Goal: Task Accomplishment & Management: Use online tool/utility

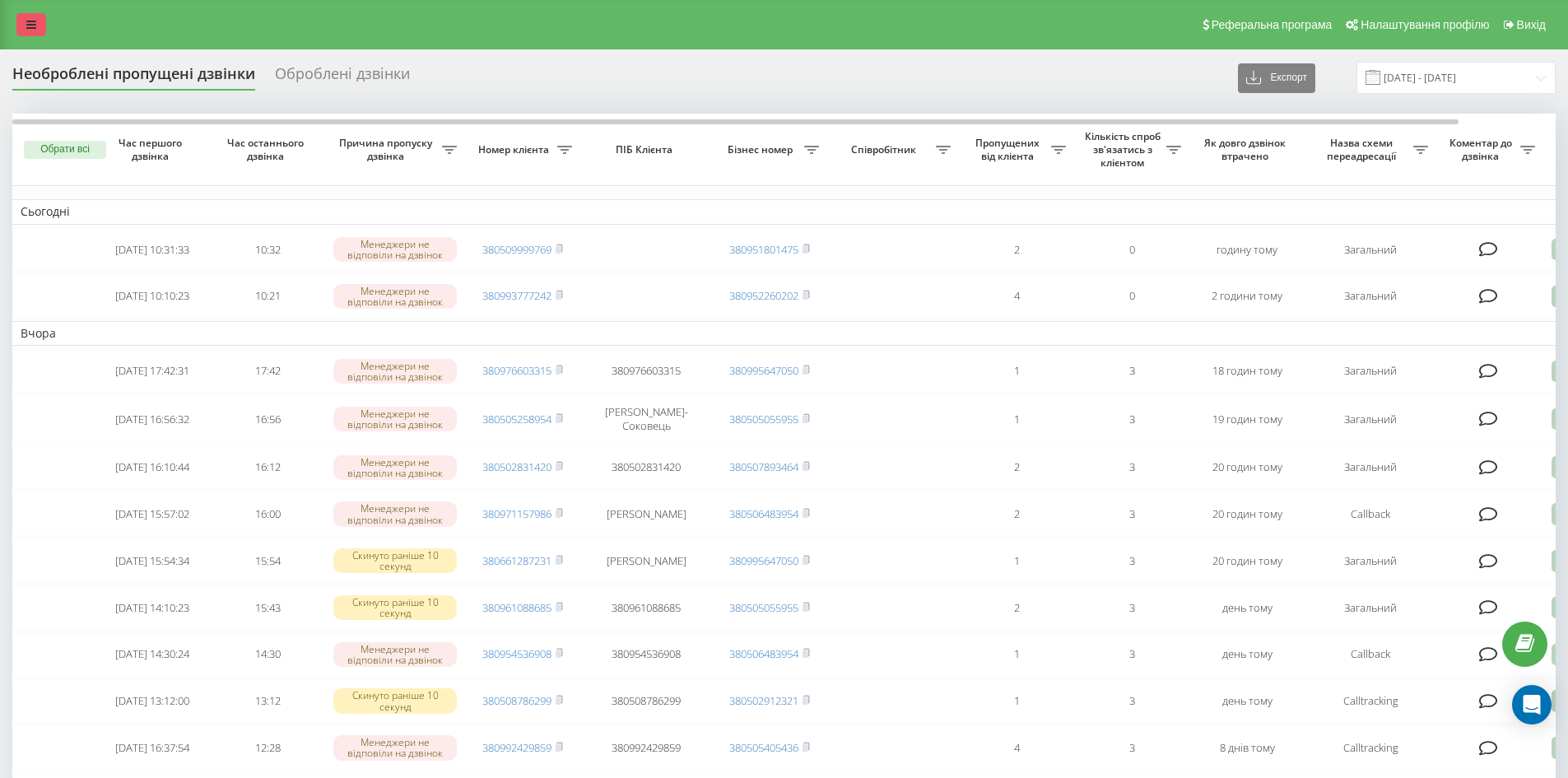
click at [38, 18] on link at bounding box center [31, 24] width 30 height 23
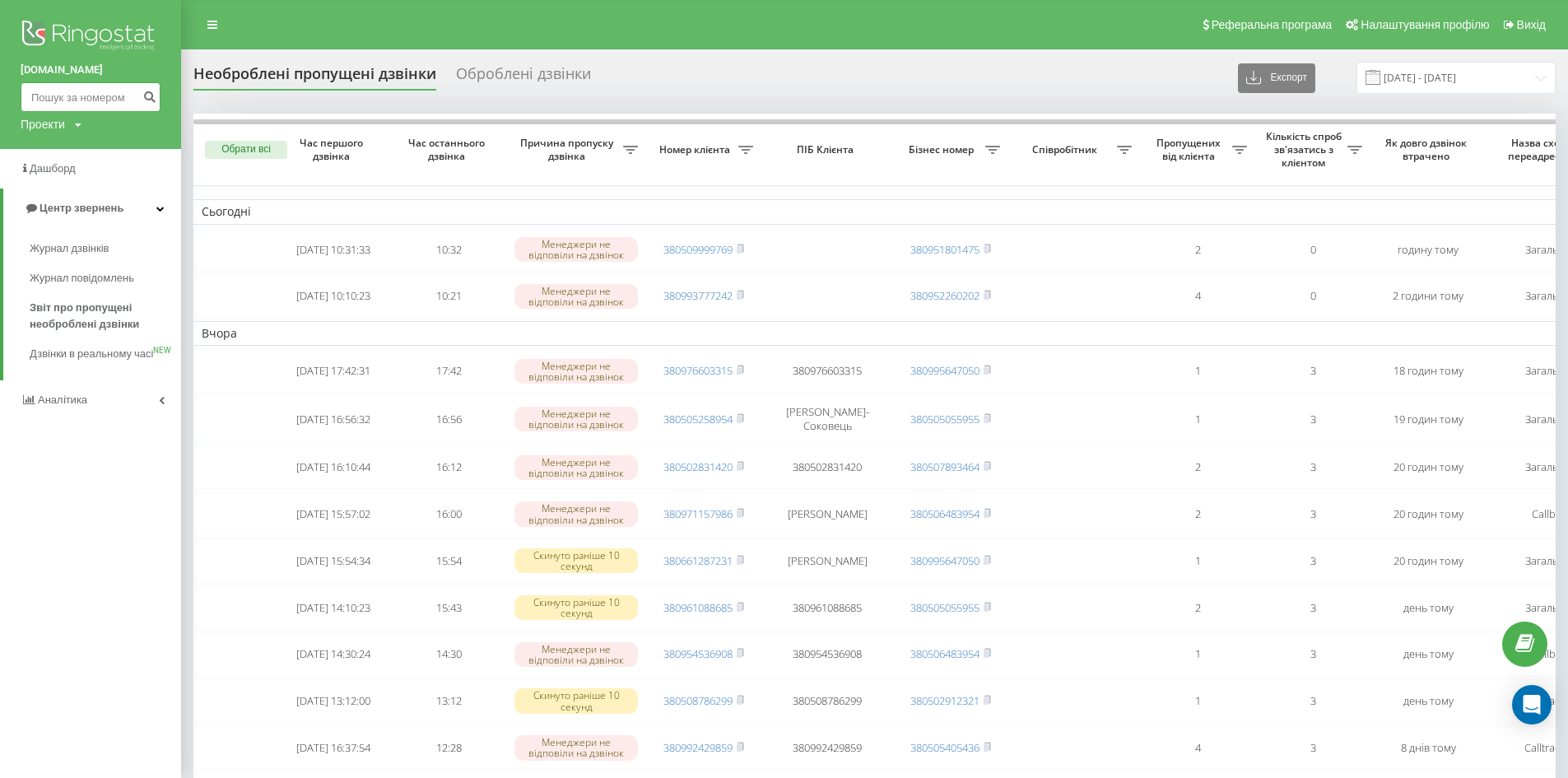
click at [79, 96] on input at bounding box center [90, 97] width 140 height 30
paste input "380968601964"
type input "380968601964"
click at [149, 91] on icon "submit" at bounding box center [149, 94] width 14 height 10
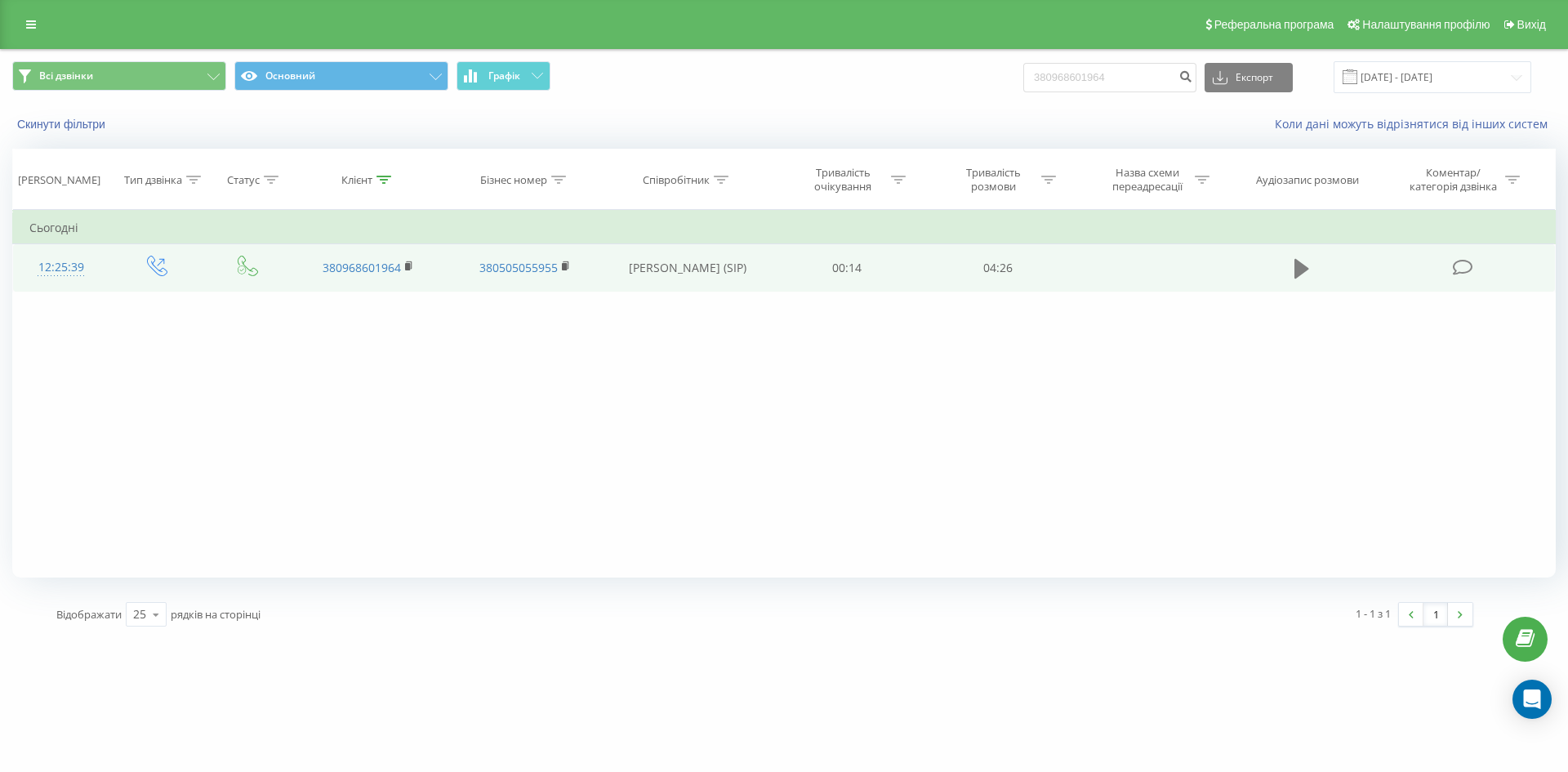
click at [1303, 263] on icon at bounding box center [1301, 268] width 15 height 23
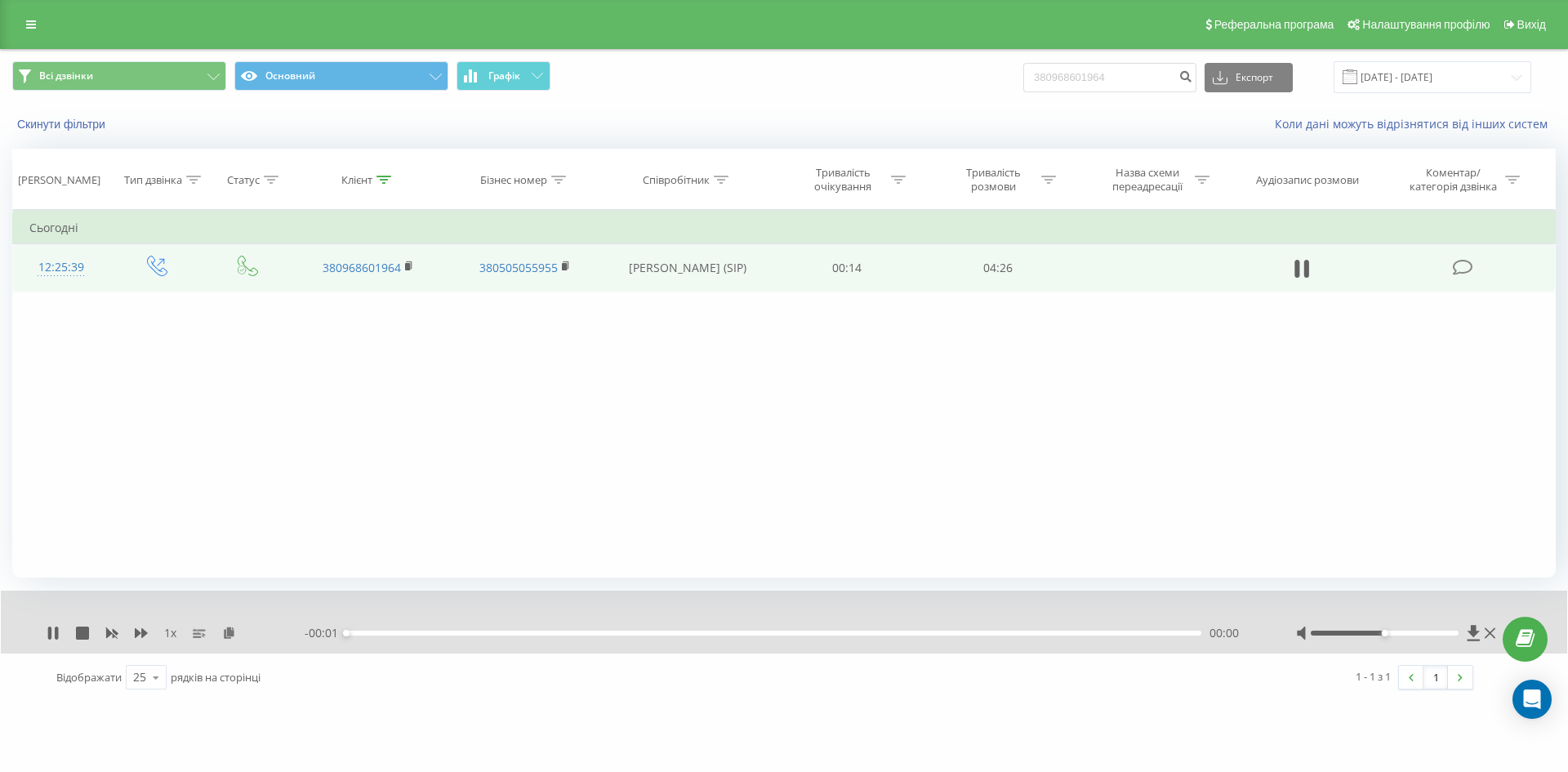
click at [376, 631] on div "00:00" at bounding box center [773, 633] width 855 height 5
click at [362, 634] on div "00:01" at bounding box center [773, 633] width 855 height 5
click at [406, 633] on div "00:18" at bounding box center [773, 633] width 855 height 5
click at [455, 635] on div "00:19" at bounding box center [773, 633] width 855 height 5
click at [580, 646] on div "1 x - 03:52 00:35 00:35" at bounding box center [784, 622] width 1566 height 63
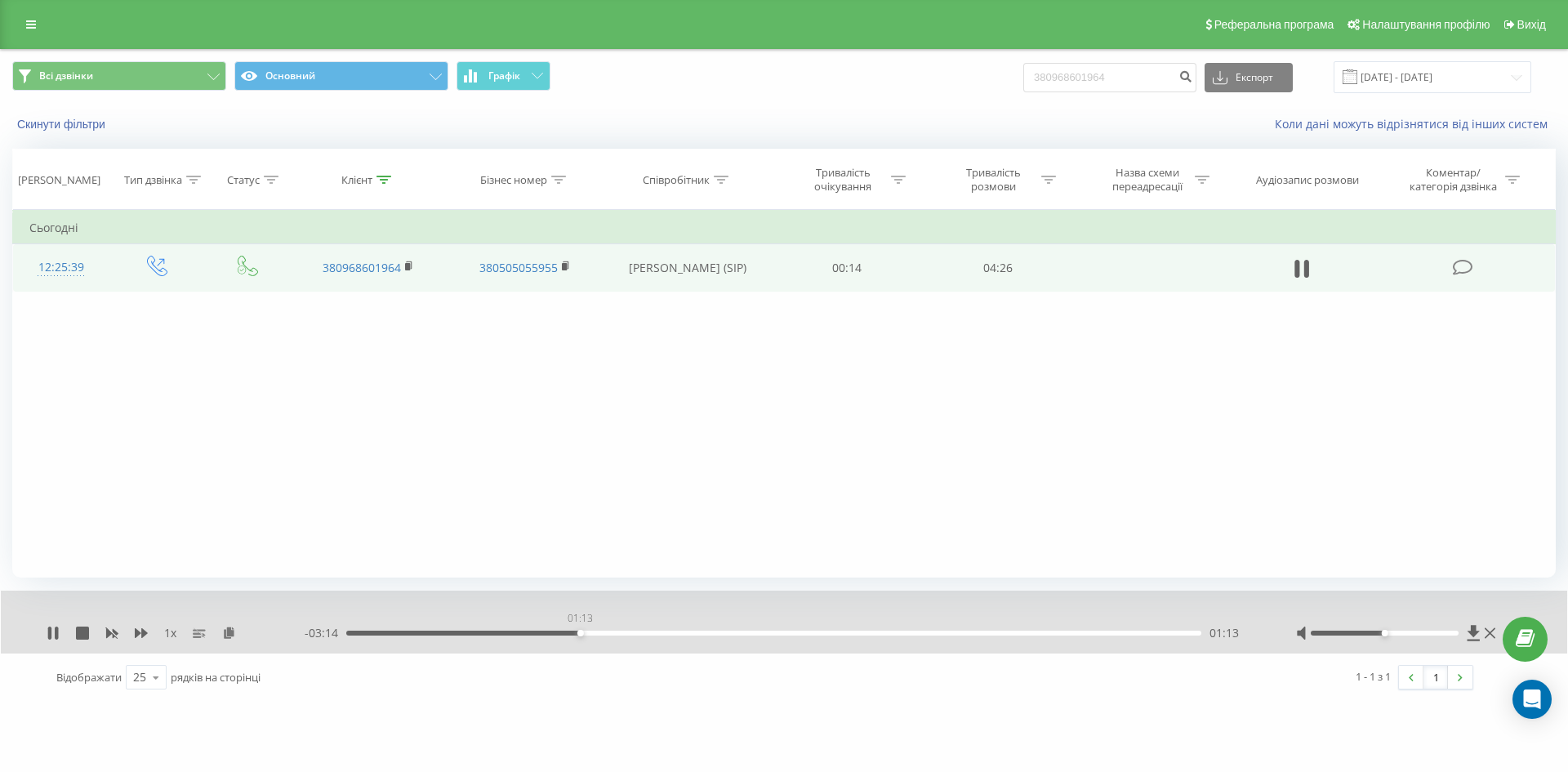
click at [580, 634] on div "01:13" at bounding box center [773, 633] width 855 height 5
click at [724, 635] on div "01:14" at bounding box center [773, 633] width 855 height 5
click at [677, 639] on div "- 04:27 00:00 00:00" at bounding box center [780, 632] width 950 height 16
click at [685, 637] on div "- 04:27 00:00 00:00" at bounding box center [780, 632] width 950 height 16
click at [689, 633] on div "01:47" at bounding box center [773, 633] width 855 height 5
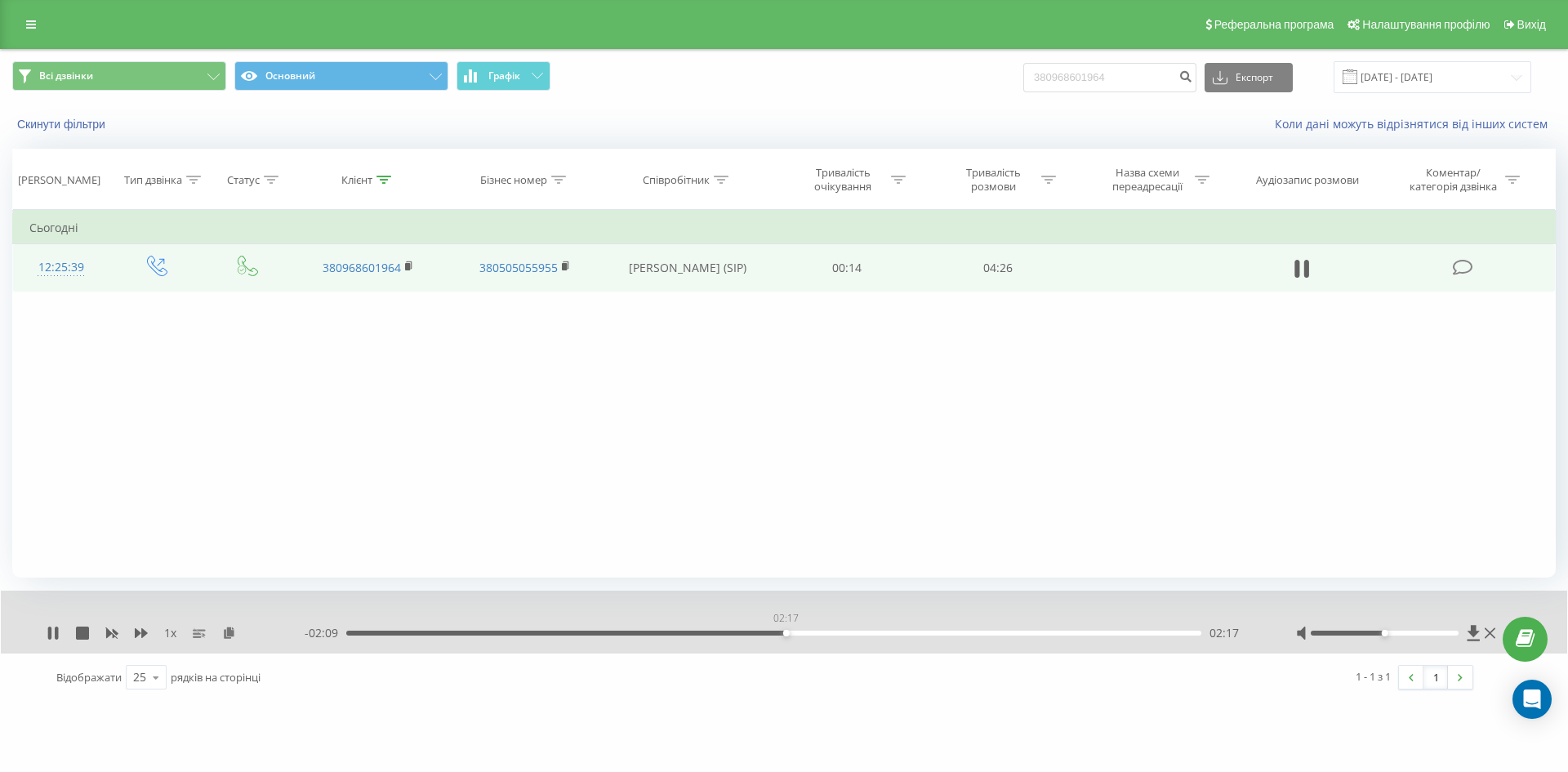
click at [786, 632] on div "02:17" at bounding box center [773, 633] width 855 height 5
click at [863, 629] on div "- 02:08 02:18 02:18" at bounding box center [780, 632] width 950 height 16
click at [885, 635] on div "02:18" at bounding box center [773, 633] width 855 height 5
click at [1000, 634] on div "00:00" at bounding box center [773, 633] width 855 height 5
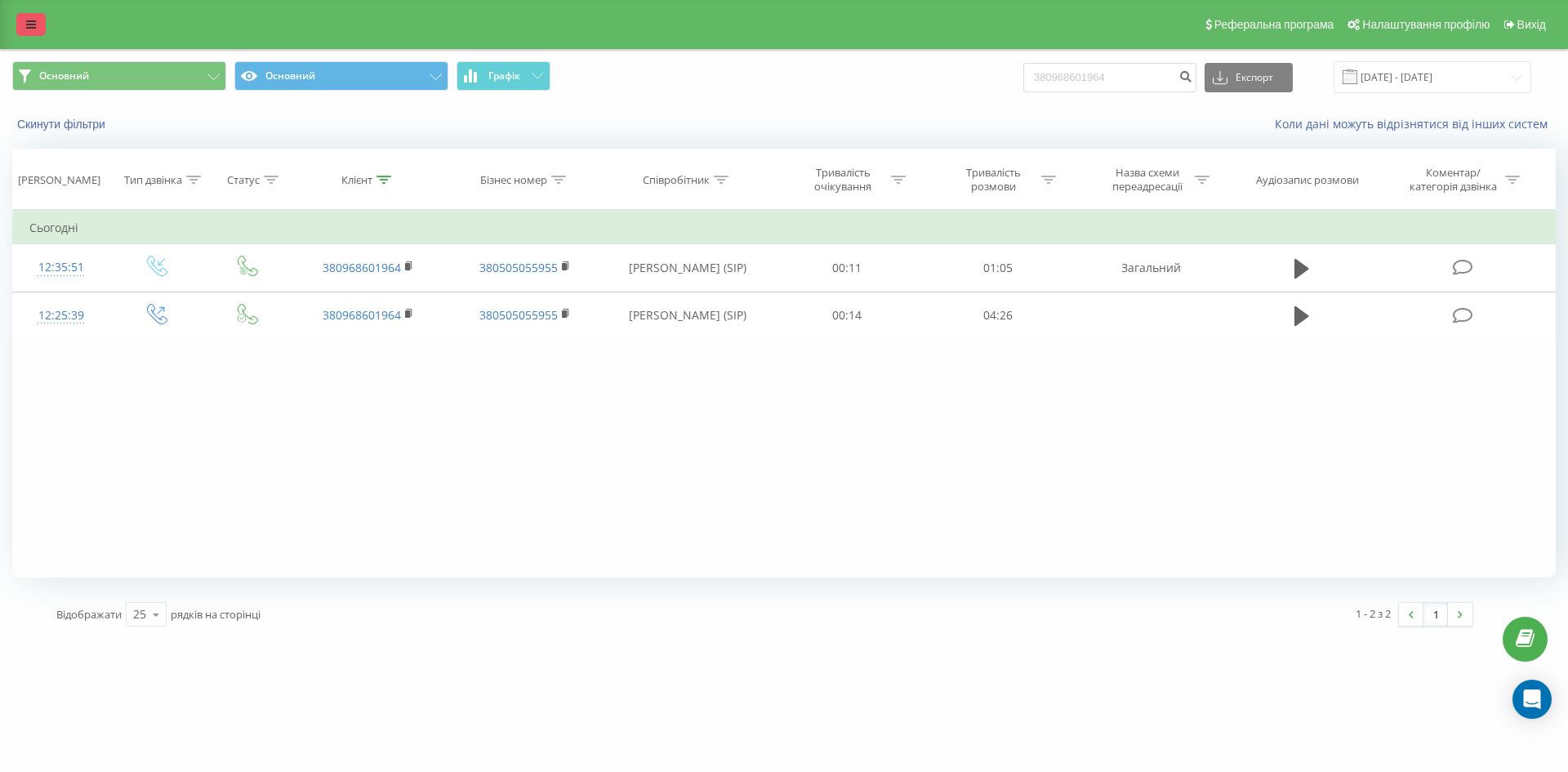
click at [29, 35] on link at bounding box center [31, 24] width 29 height 23
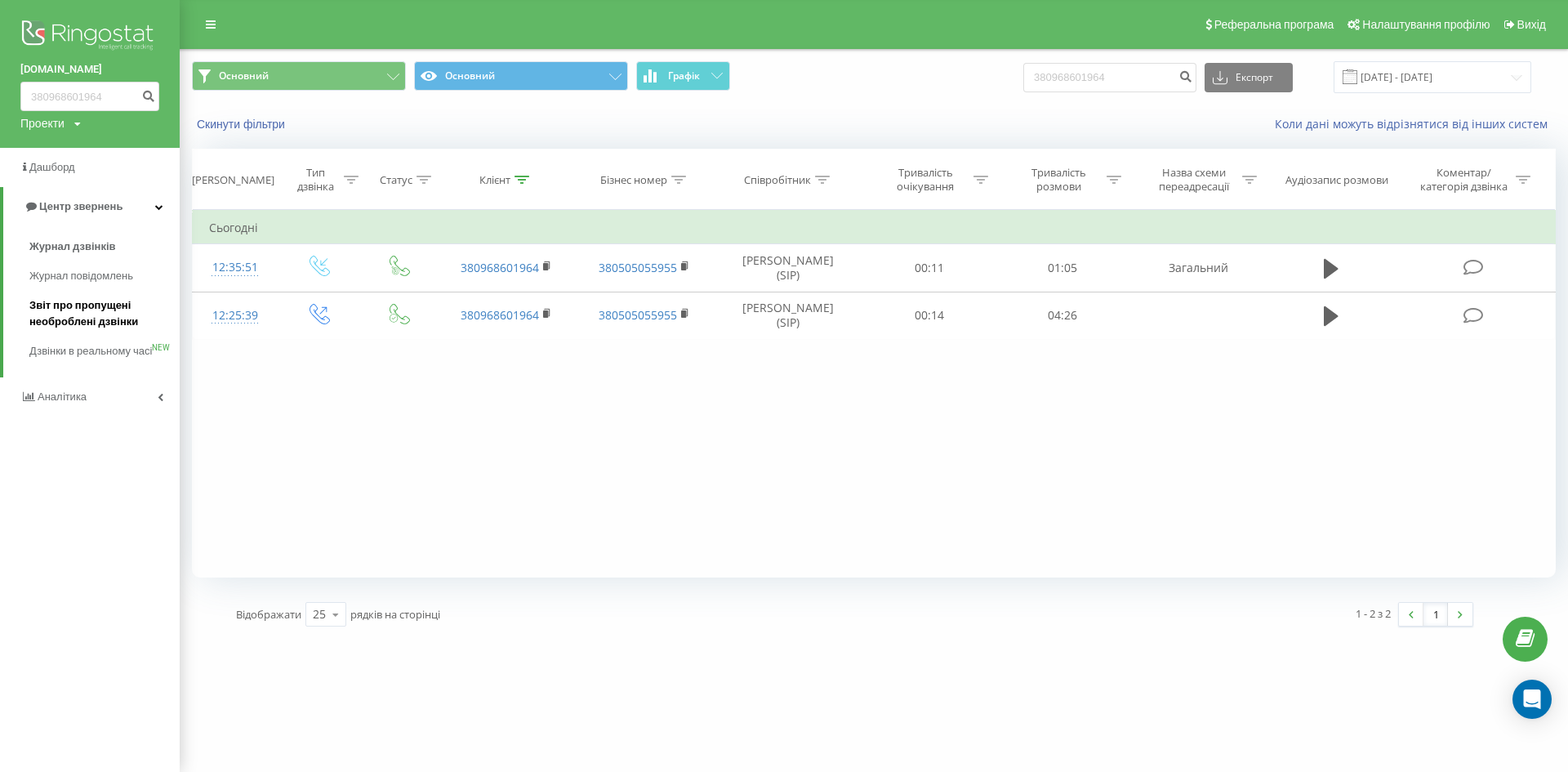
click at [110, 311] on span "Звіт про пропущені необроблені дзвінки" at bounding box center [100, 314] width 142 height 33
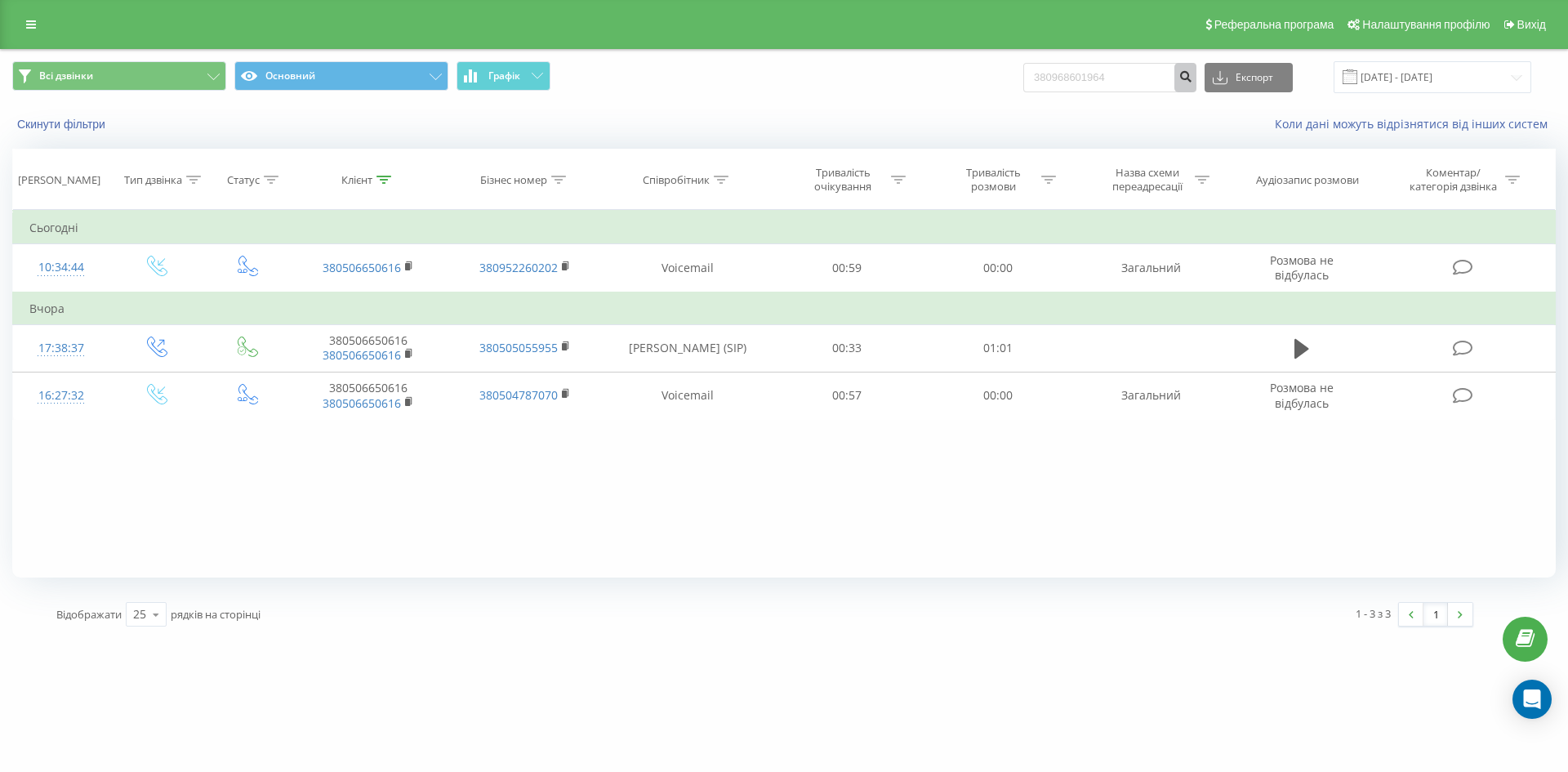
type input "380968601964"
click at [1196, 69] on button "submit" at bounding box center [1185, 78] width 22 height 29
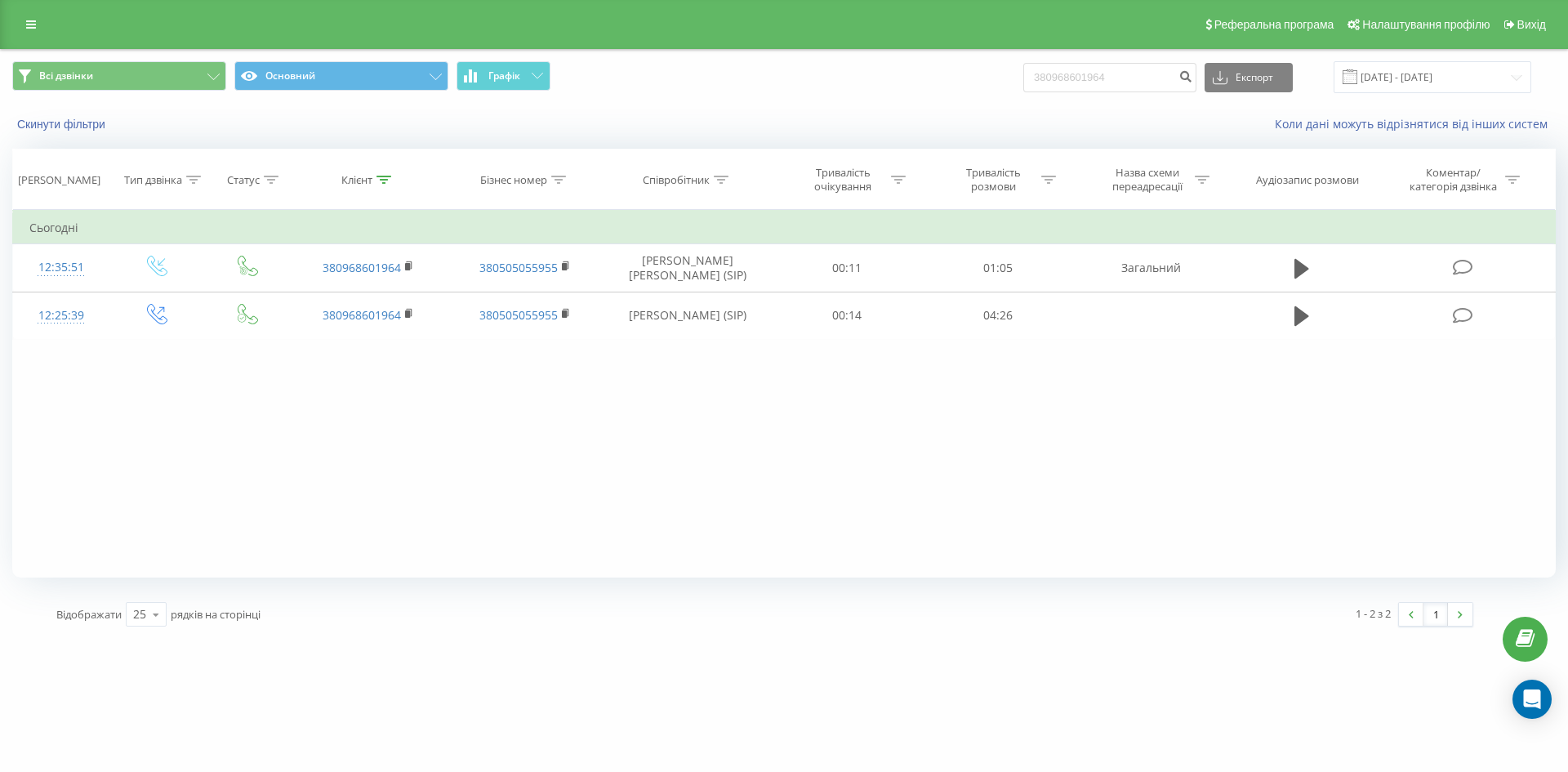
click at [38, 30] on link at bounding box center [31, 24] width 29 height 23
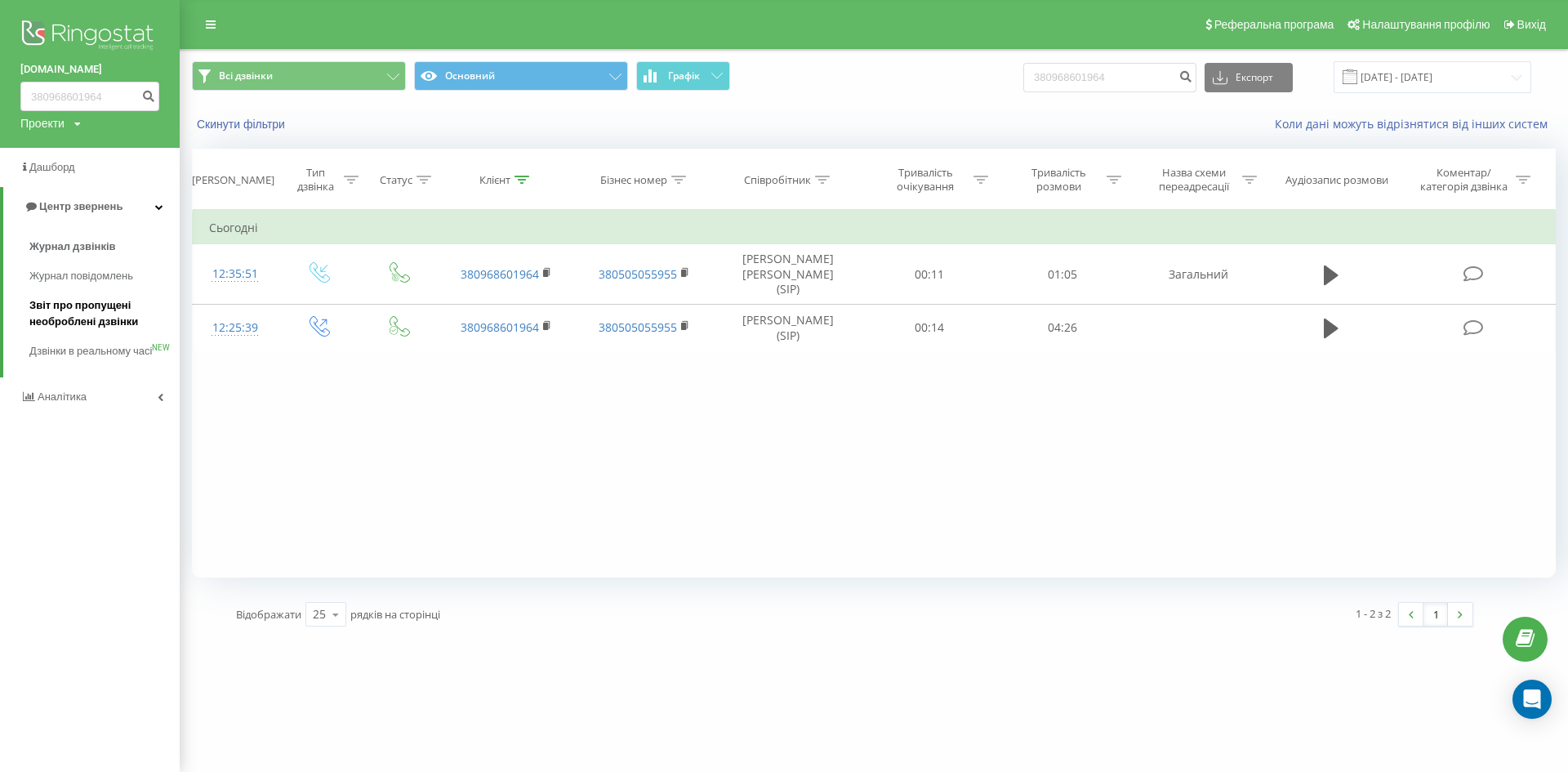
click at [107, 331] on link "Звіт про пропущені необроблені дзвінки" at bounding box center [104, 313] width 150 height 46
click at [103, 323] on span "Звіт про пропущені необроблені дзвінки" at bounding box center [100, 314] width 142 height 33
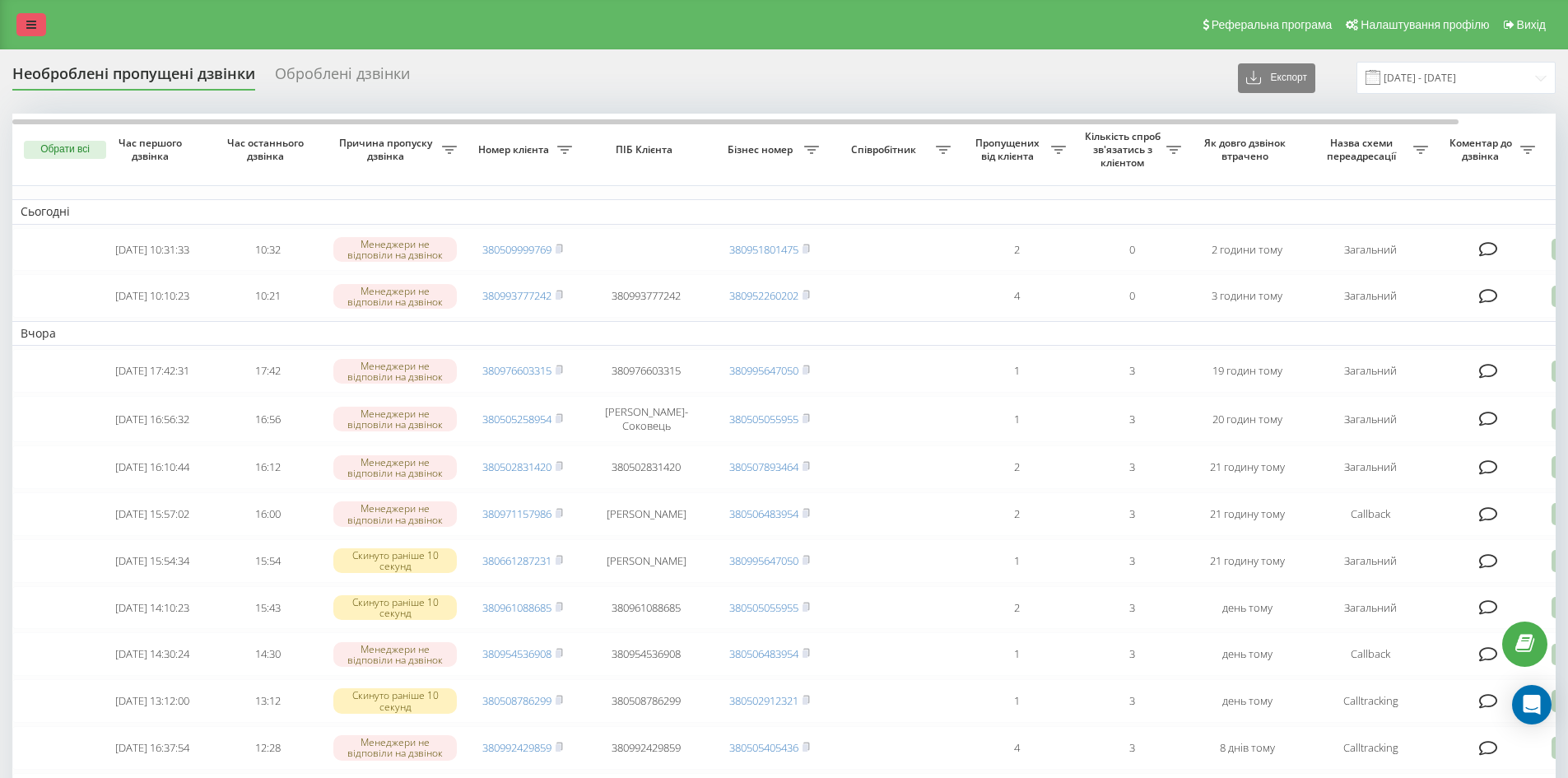
click at [23, 25] on link at bounding box center [31, 24] width 30 height 23
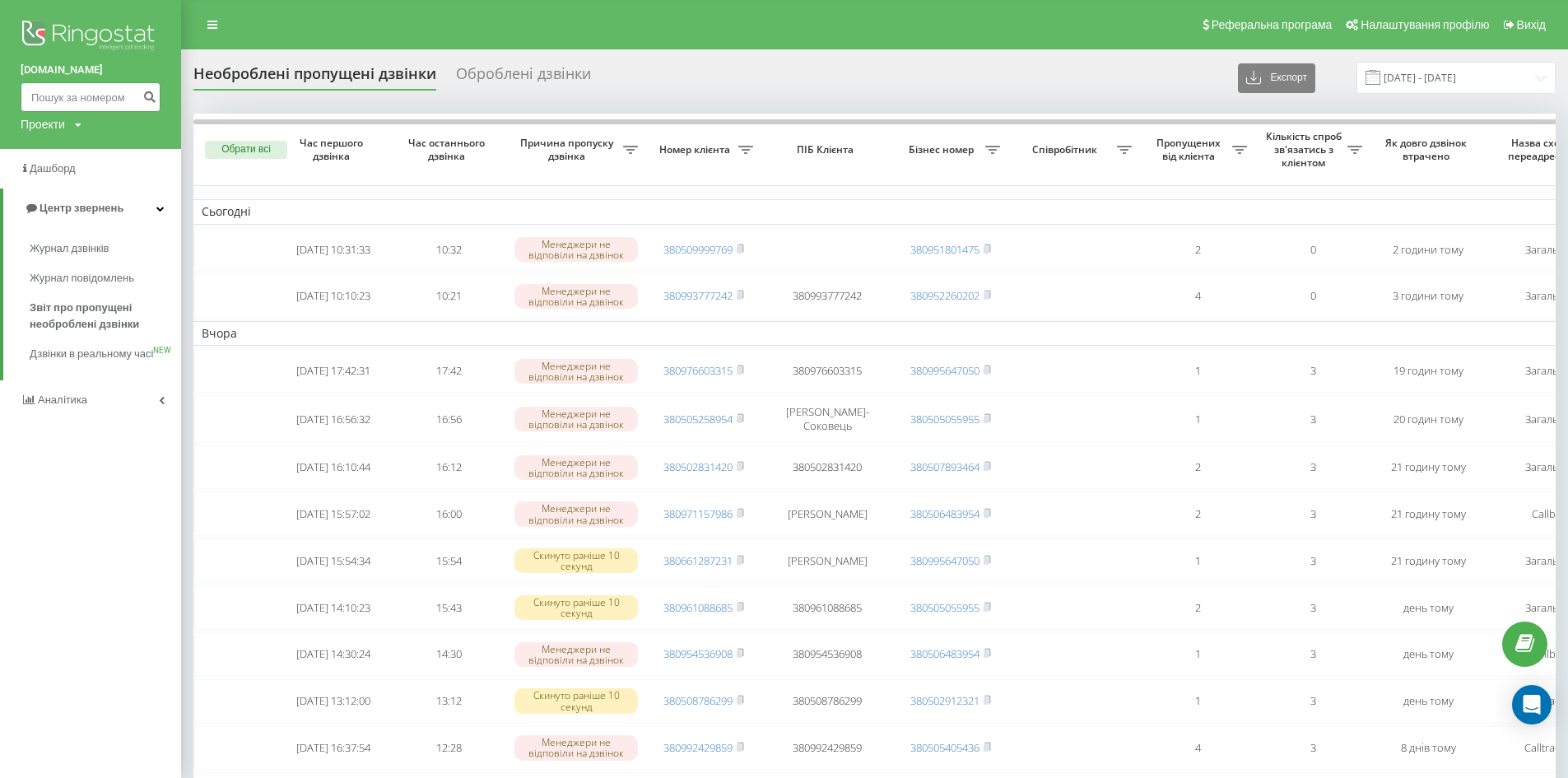
click at [80, 101] on input at bounding box center [90, 97] width 140 height 30
paste input "380993777242"
type input "380993777242"
click at [154, 96] on icon "submit" at bounding box center [149, 94] width 14 height 10
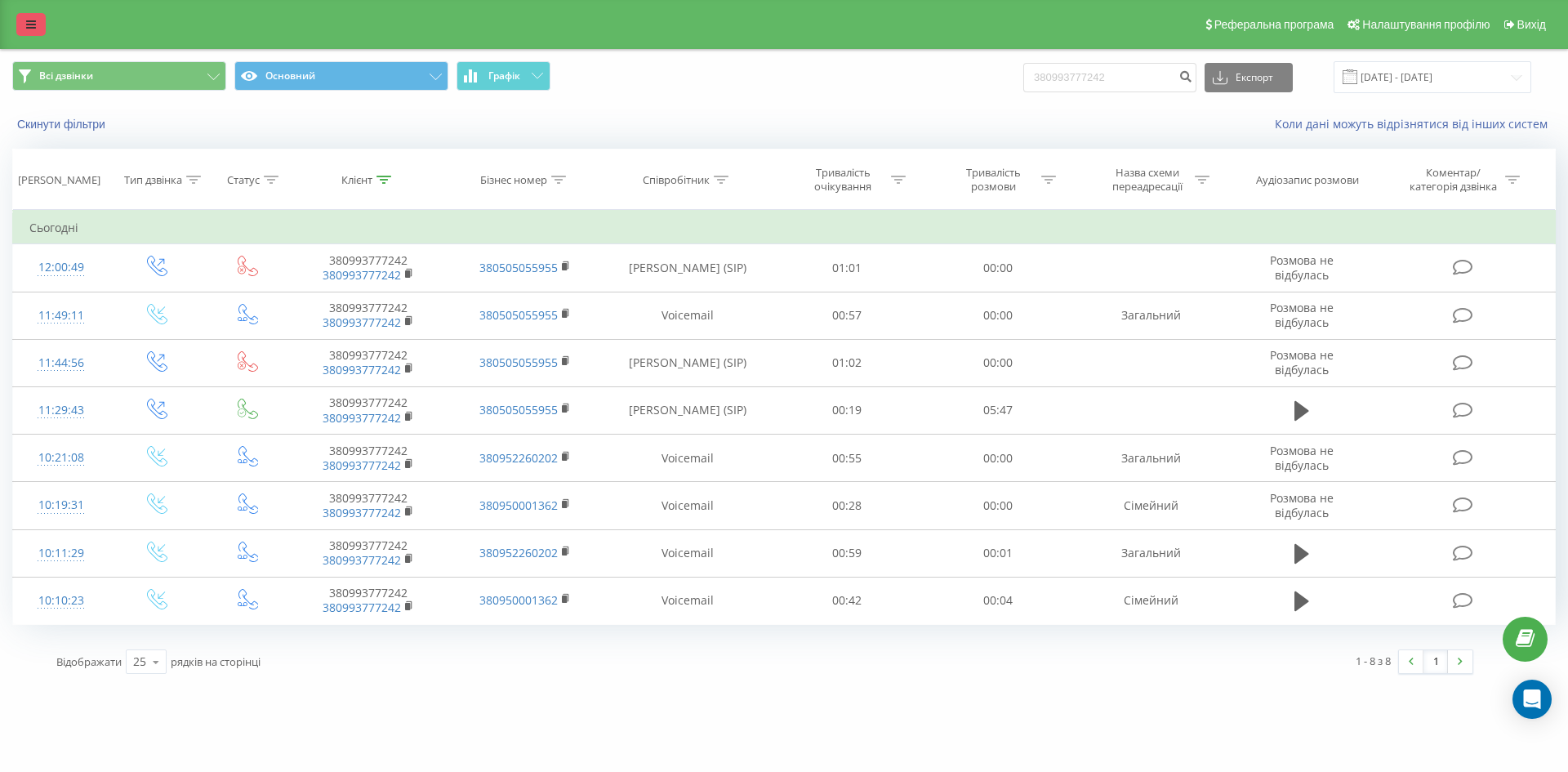
click at [23, 28] on link at bounding box center [31, 24] width 29 height 23
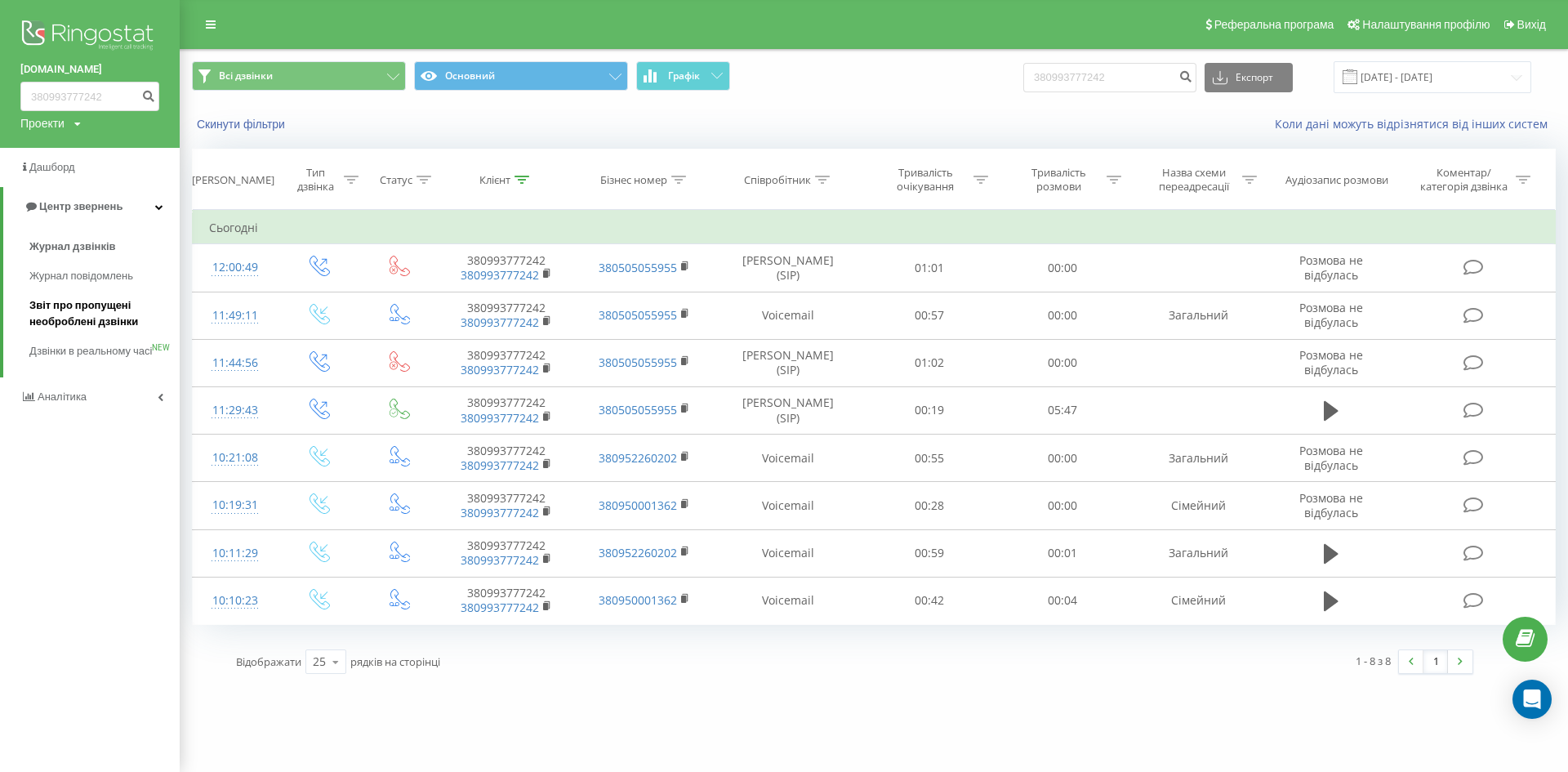
click at [92, 300] on span "Звіт про пропущені необроблені дзвінки" at bounding box center [100, 314] width 142 height 33
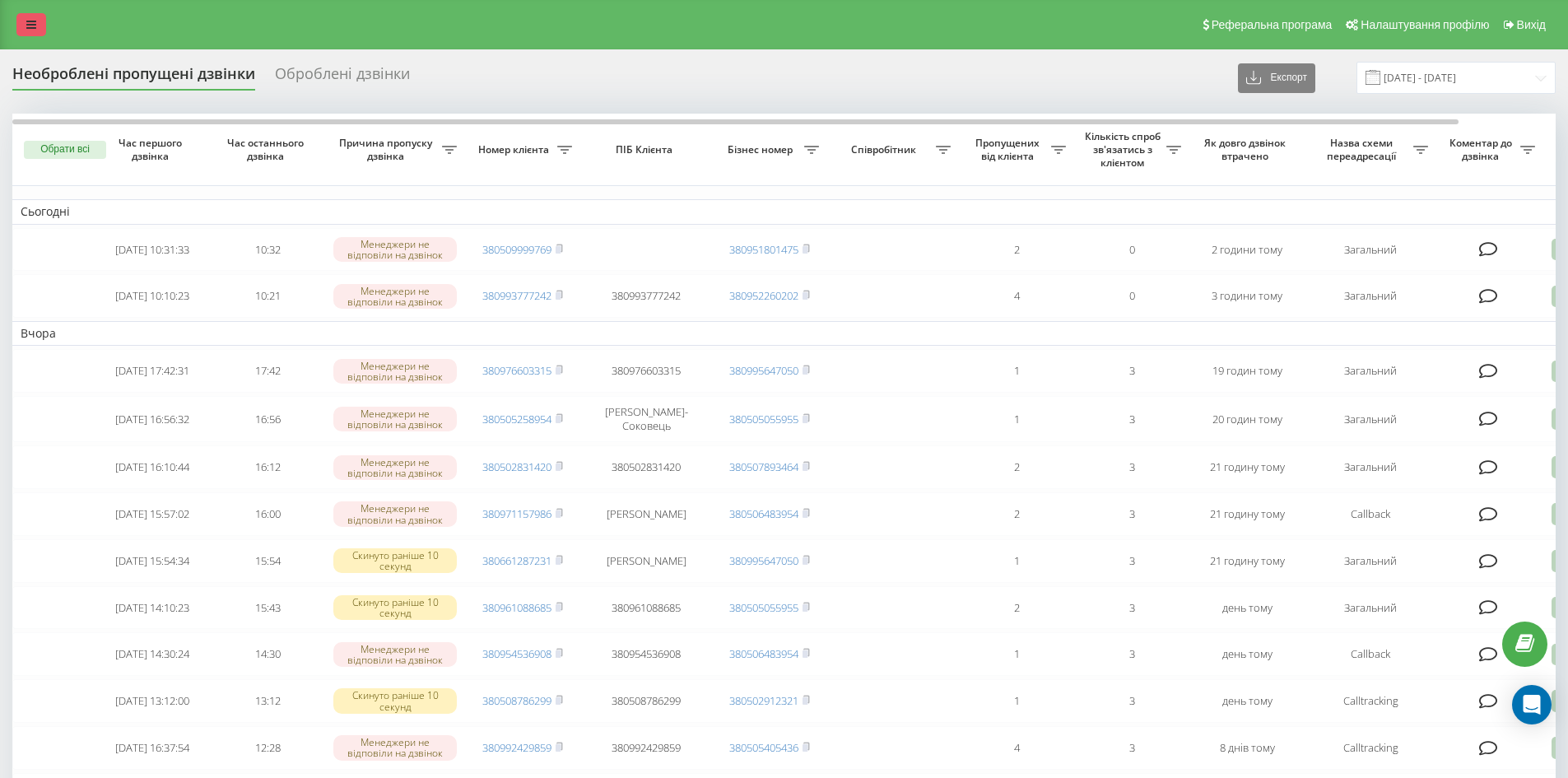
click at [23, 29] on link at bounding box center [31, 24] width 30 height 23
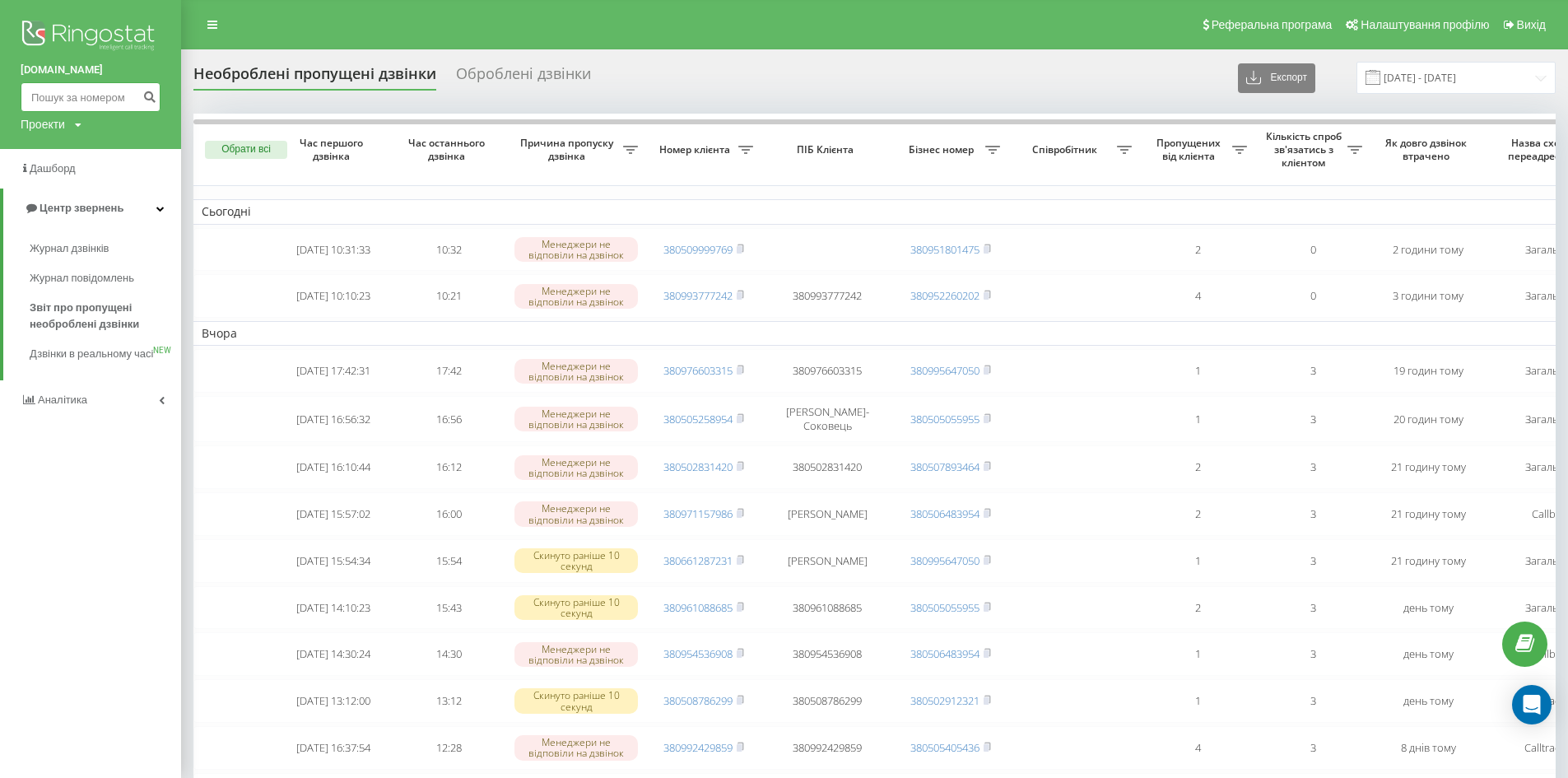
click at [85, 102] on input at bounding box center [90, 97] width 140 height 30
paste input "380993777242"
type input "380993777242"
click at [148, 100] on icon "submit" at bounding box center [149, 94] width 14 height 10
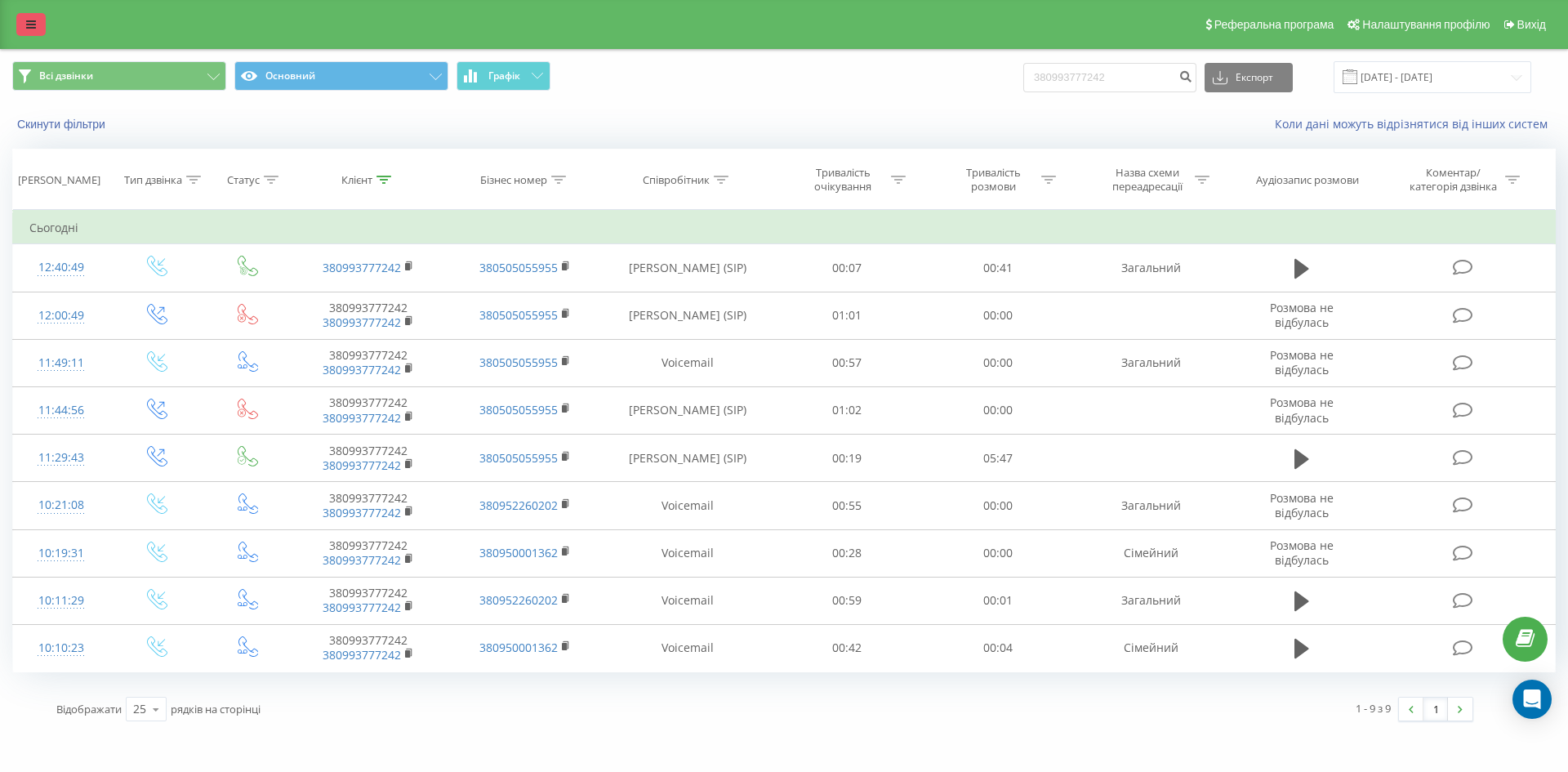
click at [40, 29] on link at bounding box center [31, 24] width 29 height 23
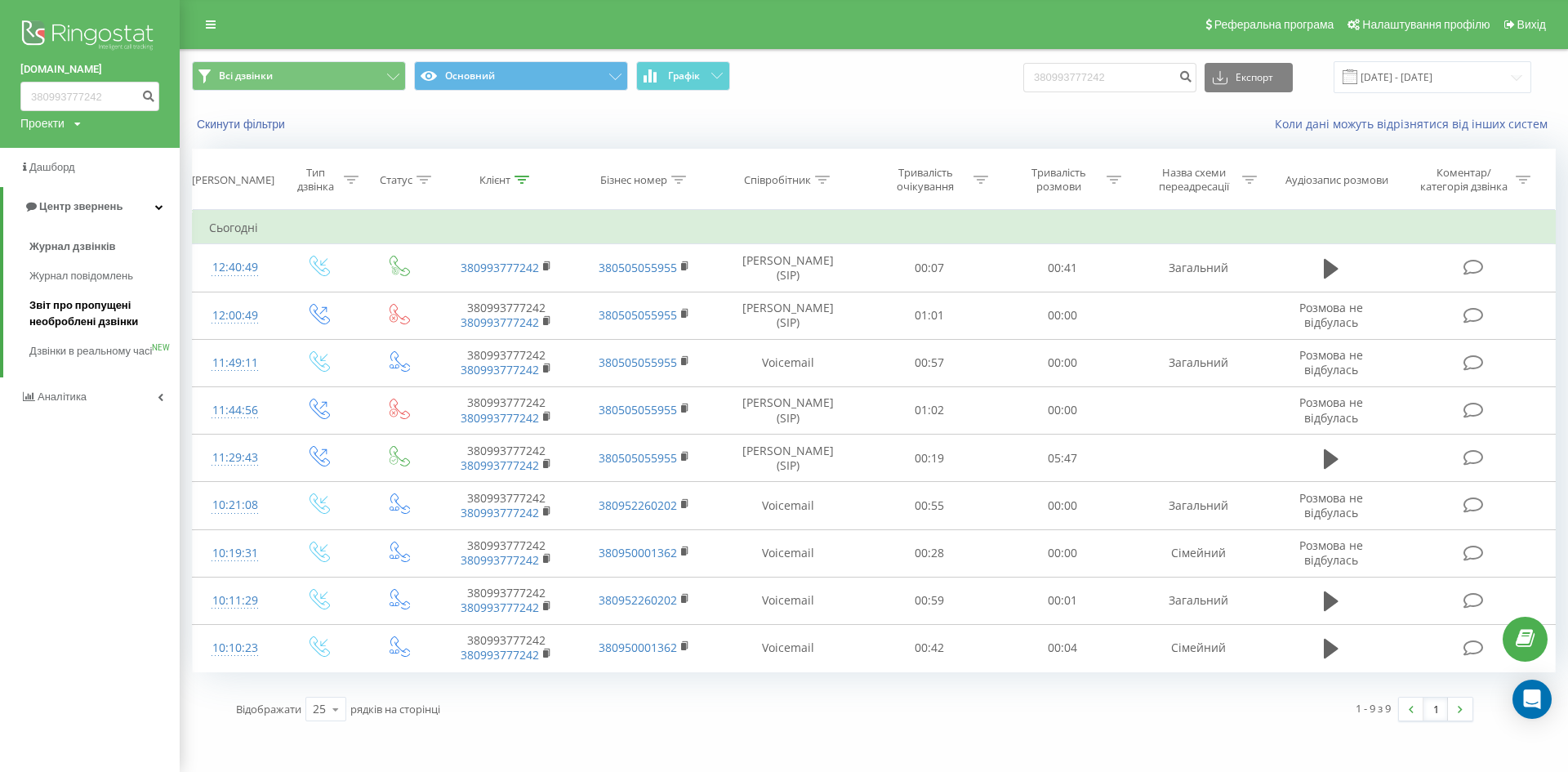
click at [100, 315] on span "Звіт про пропущені необроблені дзвінки" at bounding box center [100, 314] width 142 height 33
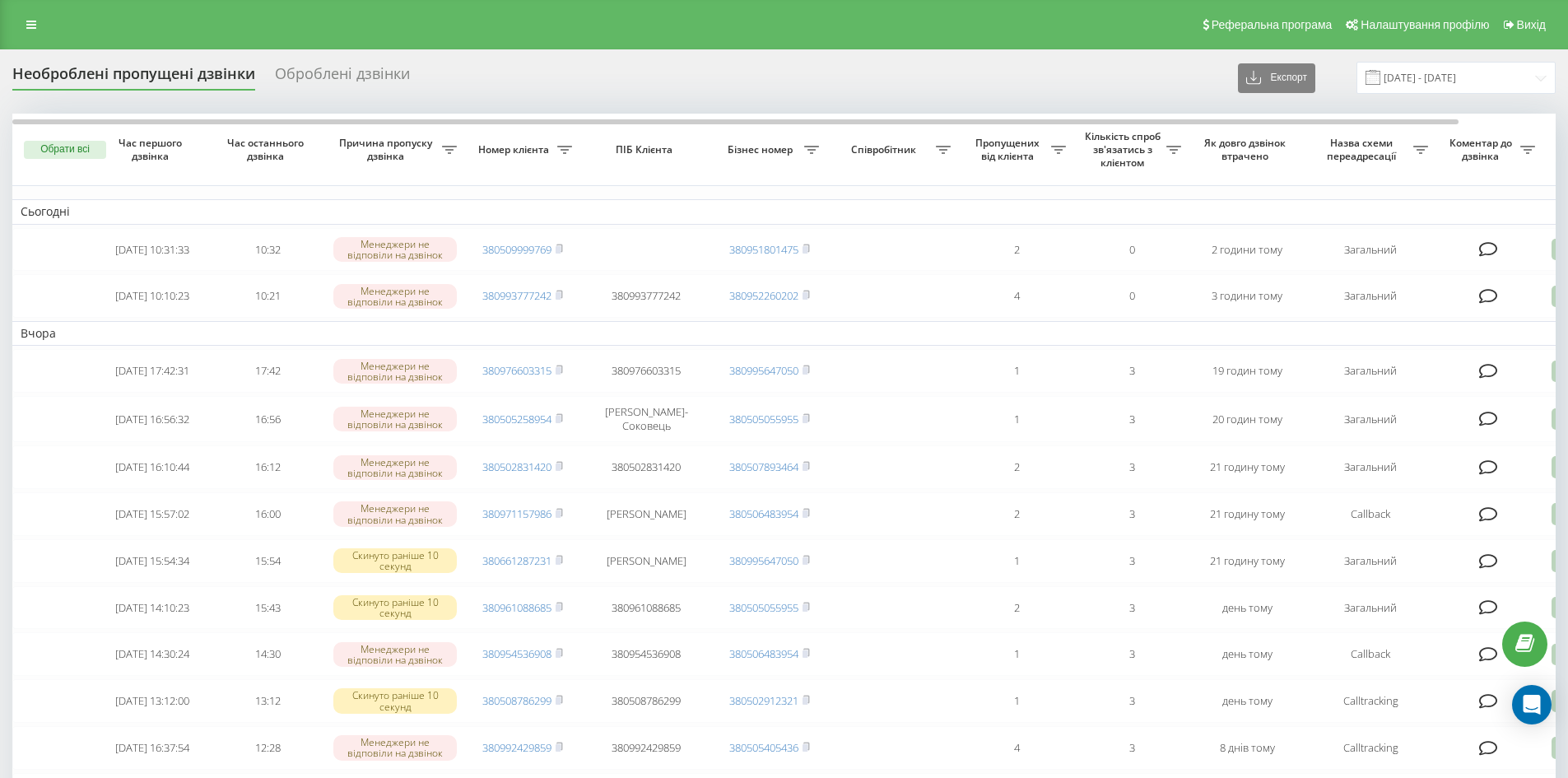
drag, startPoint x: 1183, startPoint y: 336, endPoint x: 975, endPoint y: 336, distance: 208.0
click at [975, 336] on td "Вчора" at bounding box center [835, 333] width 1646 height 24
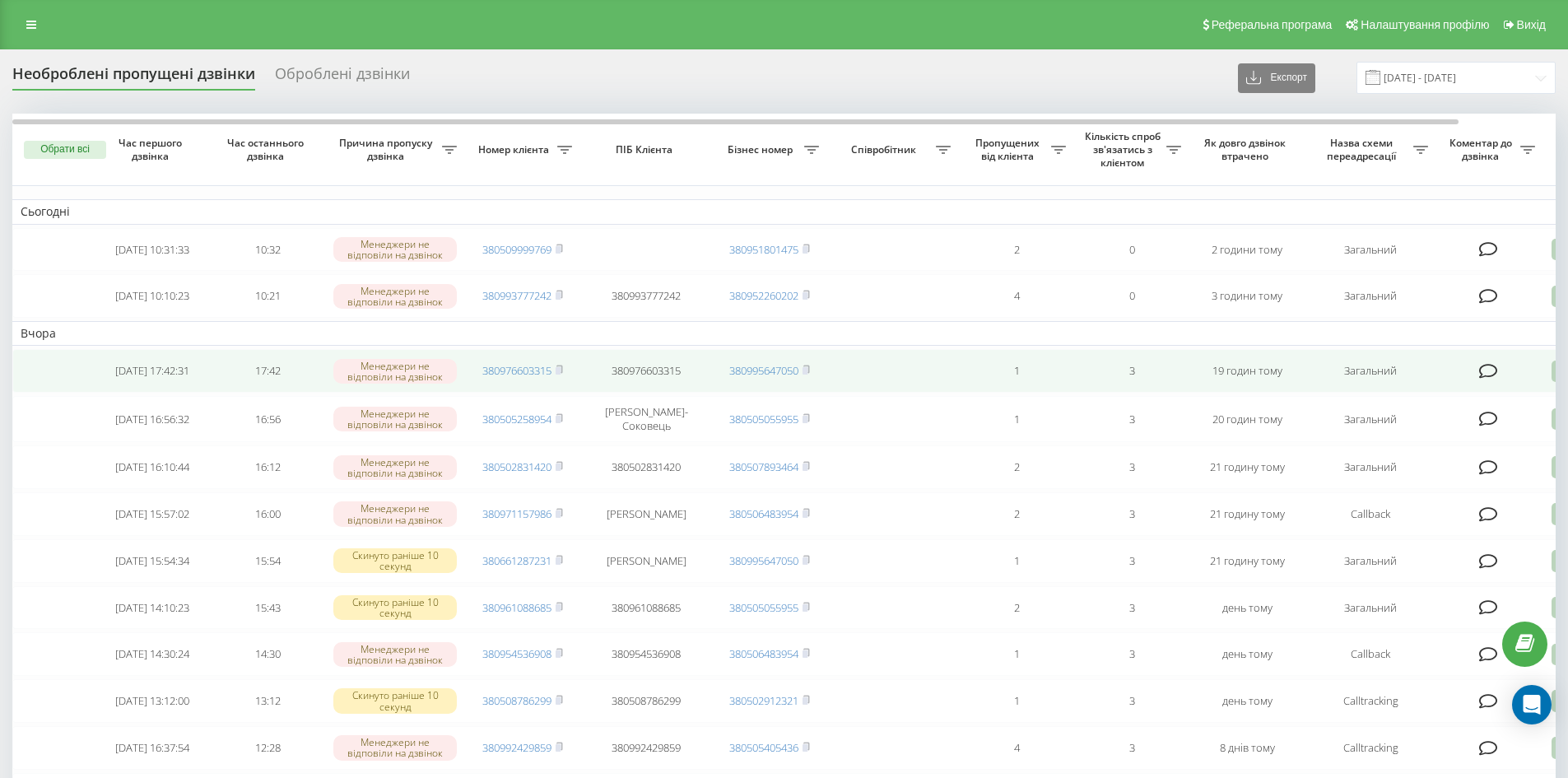
drag, startPoint x: 1366, startPoint y: 342, endPoint x: 1450, endPoint y: 355, distance: 85.0
click at [1450, 355] on td at bounding box center [1489, 370] width 107 height 43
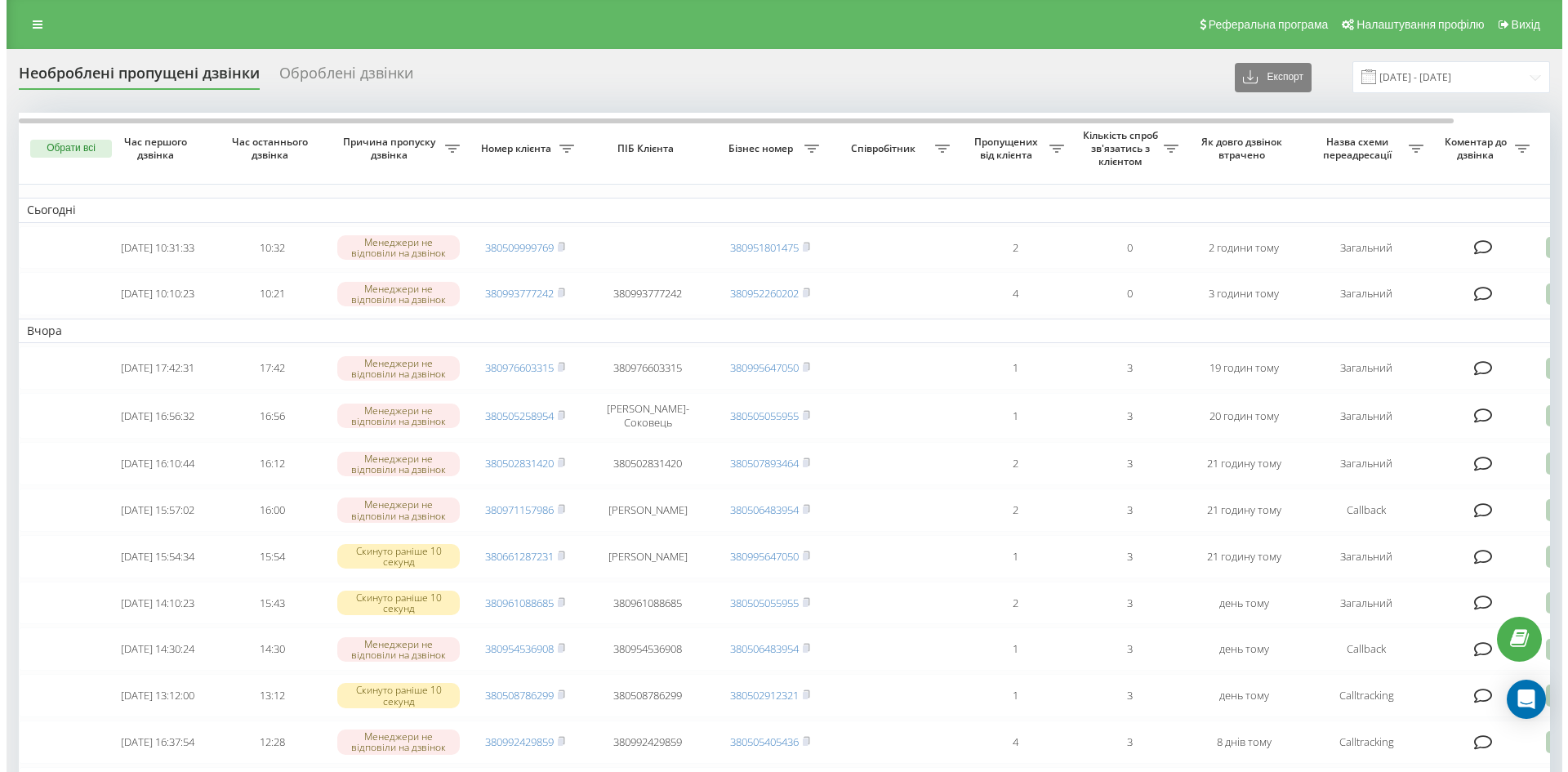
scroll to position [0, 102]
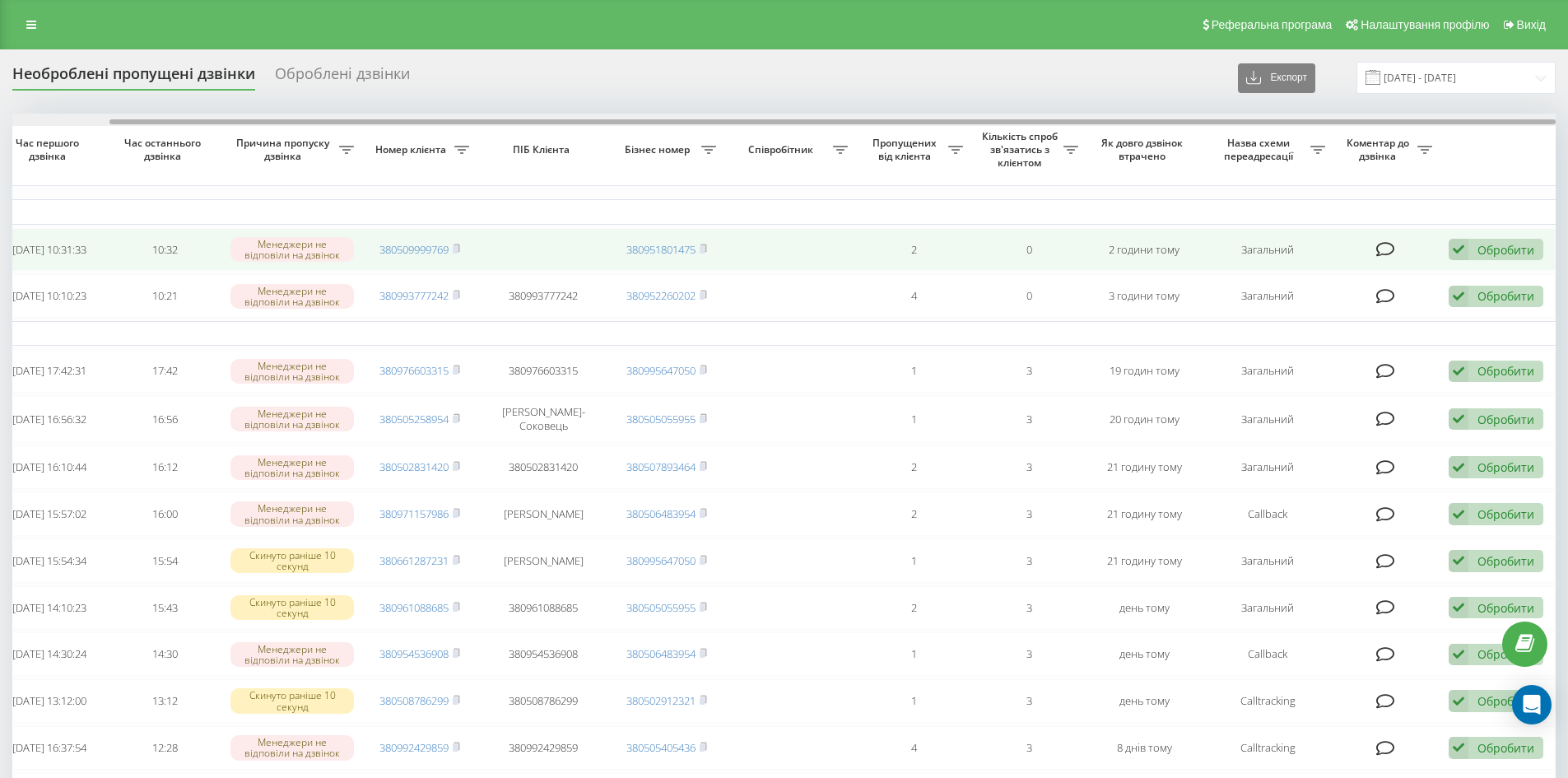
drag, startPoint x: 601, startPoint y: 123, endPoint x: 1383, endPoint y: 228, distance: 789.0
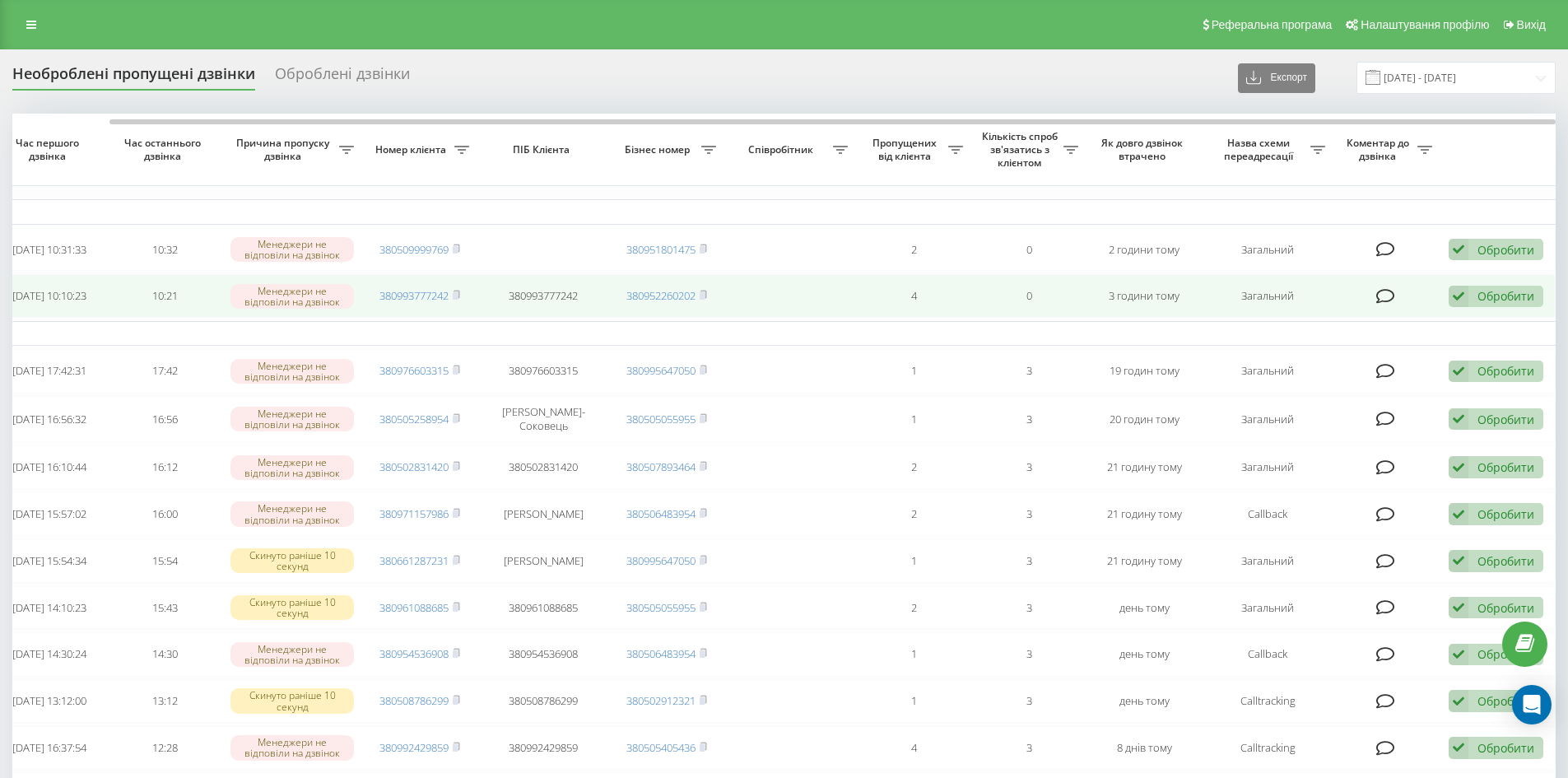
click at [1492, 298] on div "Обробити" at bounding box center [1505, 296] width 56 height 16
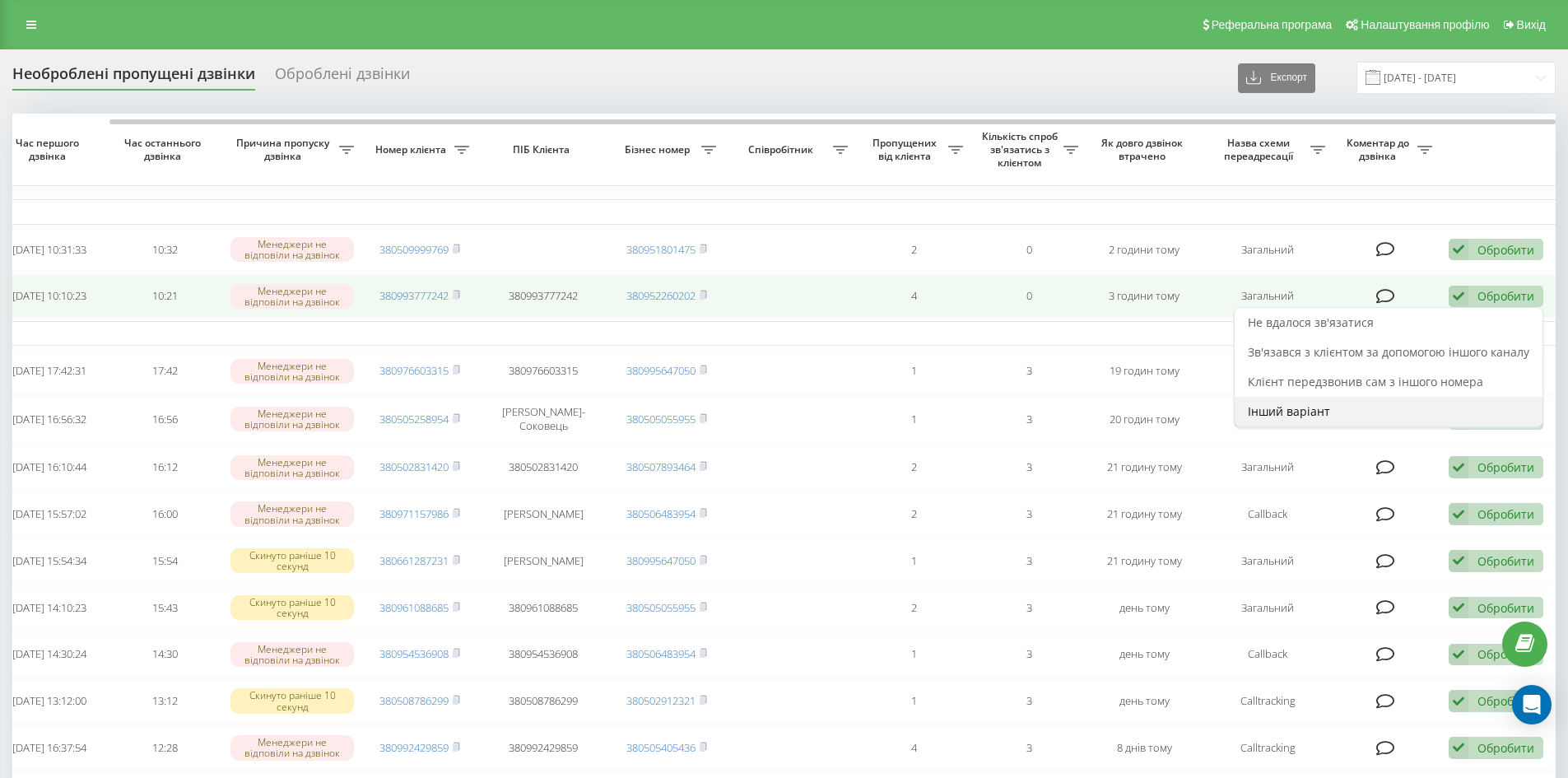
click at [1342, 409] on div "Інший варіант" at bounding box center [1388, 411] width 308 height 30
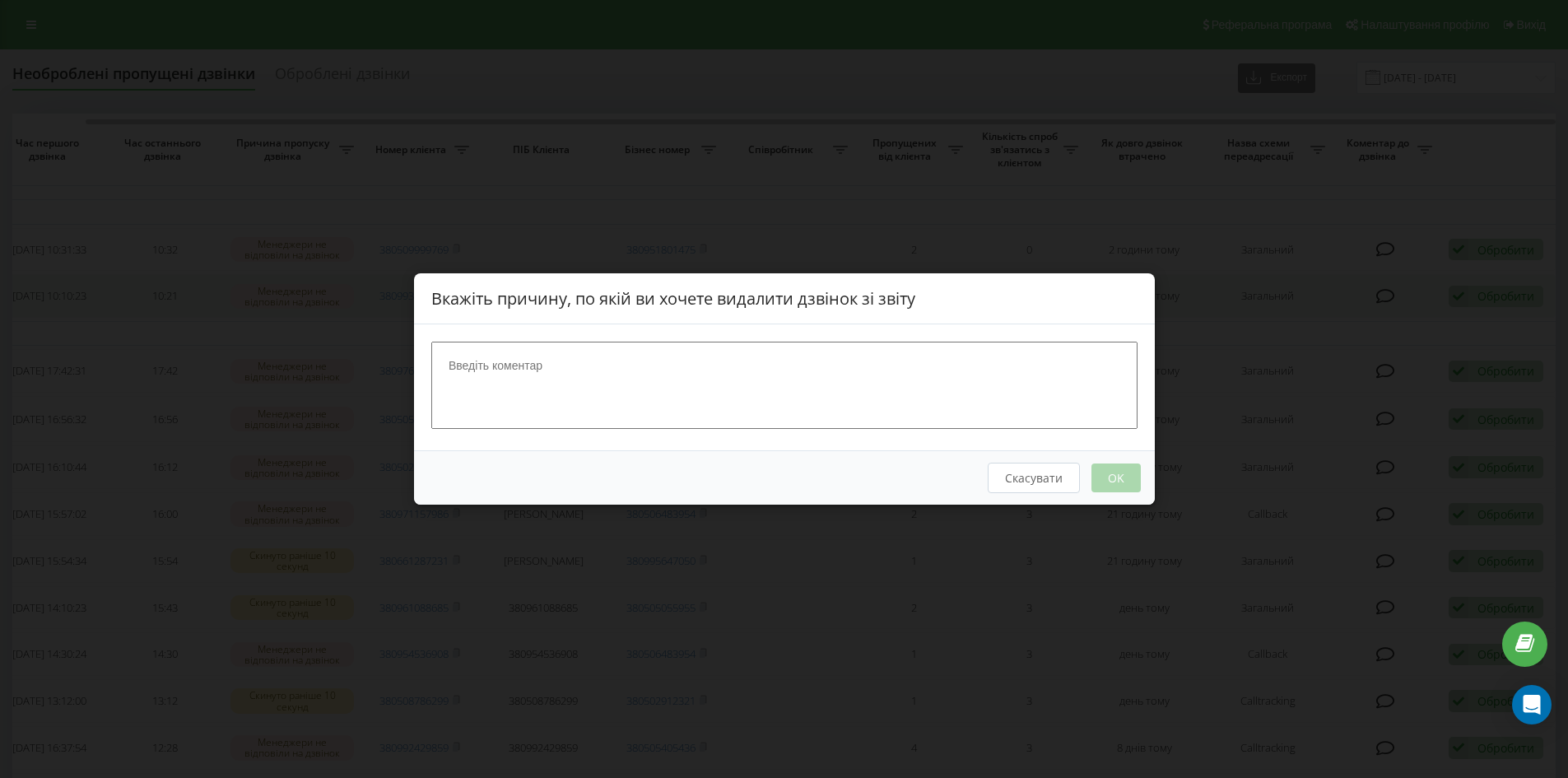
scroll to position [0, 90]
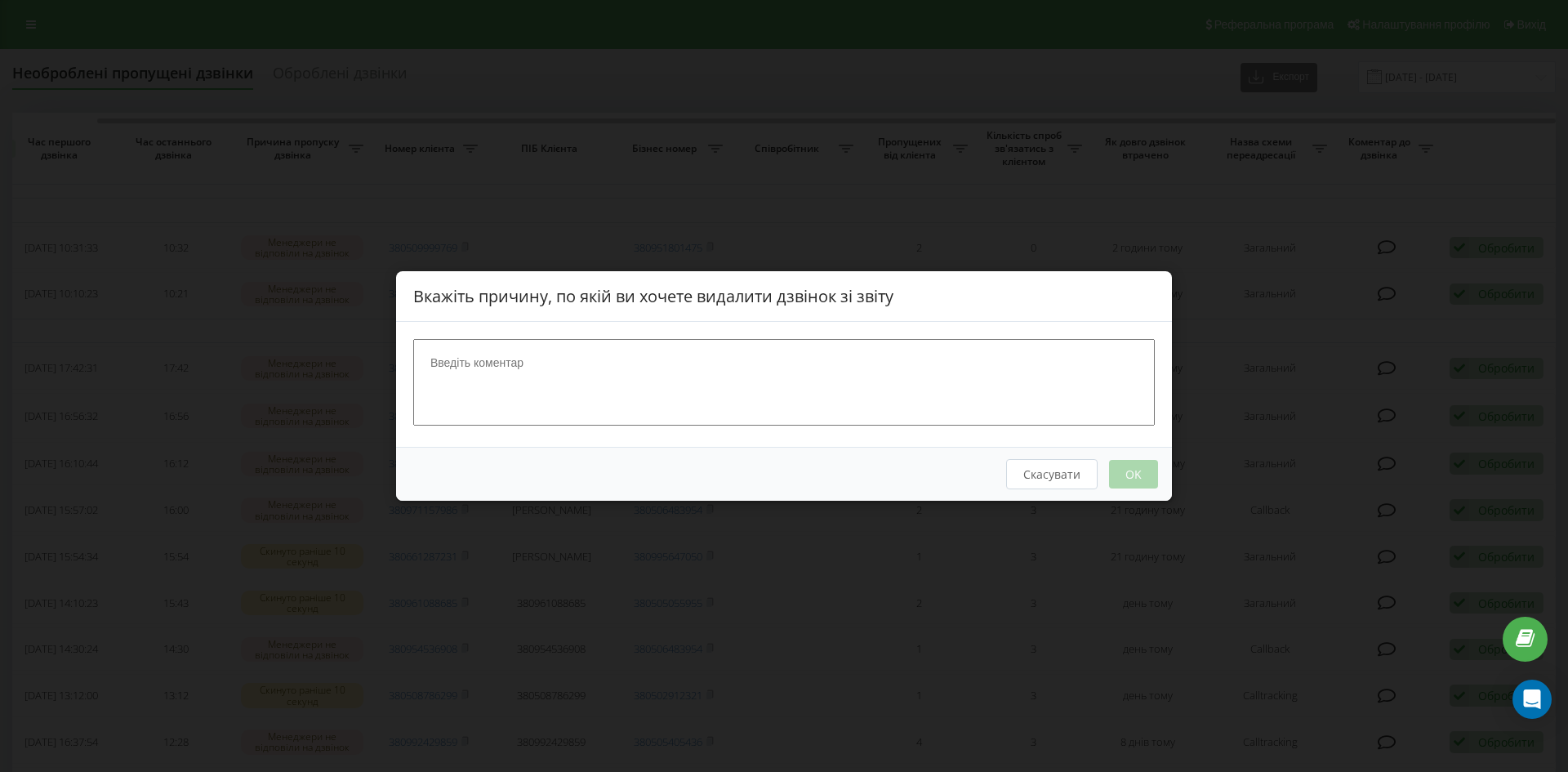
click at [605, 355] on textarea at bounding box center [784, 382] width 742 height 86
type textarea "оброблено"
click at [1117, 468] on button "OK" at bounding box center [1133, 474] width 49 height 28
